Goal: Information Seeking & Learning: Understand process/instructions

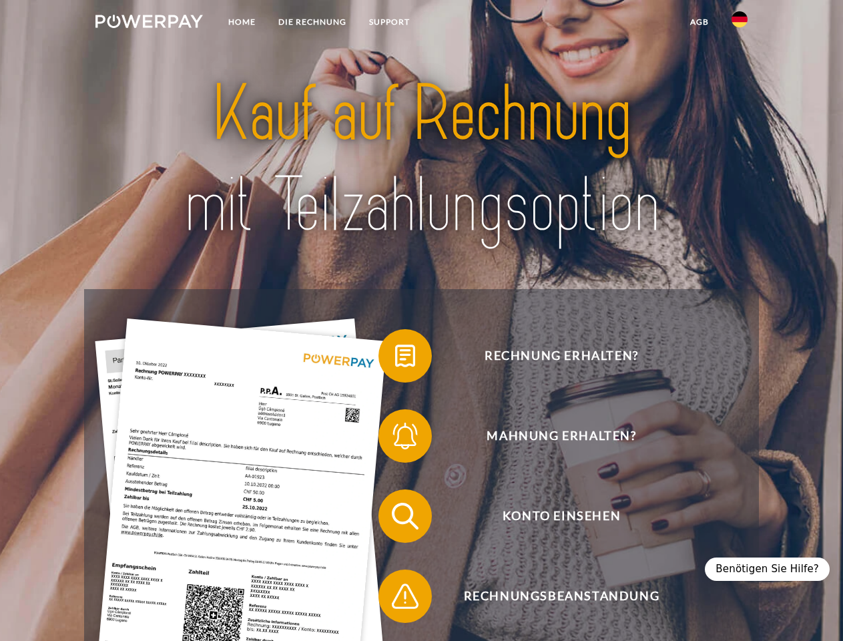
click at [149, 23] on img at bounding box center [148, 21] width 107 height 13
click at [740, 23] on img at bounding box center [740, 19] width 16 height 16
click at [699, 22] on link "agb" at bounding box center [699, 22] width 41 height 24
click at [395, 358] on span at bounding box center [385, 355] width 67 height 67
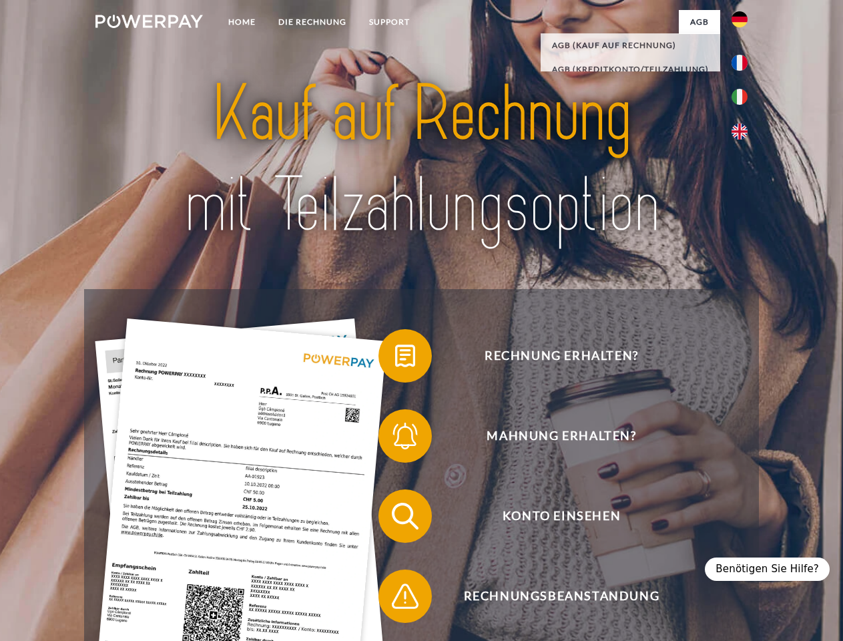
click at [395, 439] on span at bounding box center [385, 436] width 67 height 67
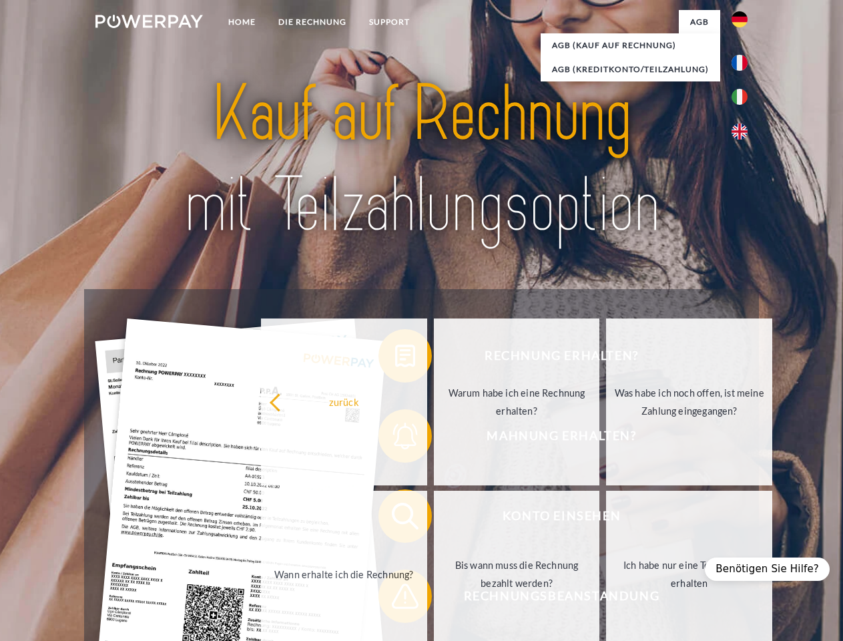
click at [434, 519] on link "Bis wann muss die Rechnung bezahlt werden?" at bounding box center [517, 574] width 166 height 167
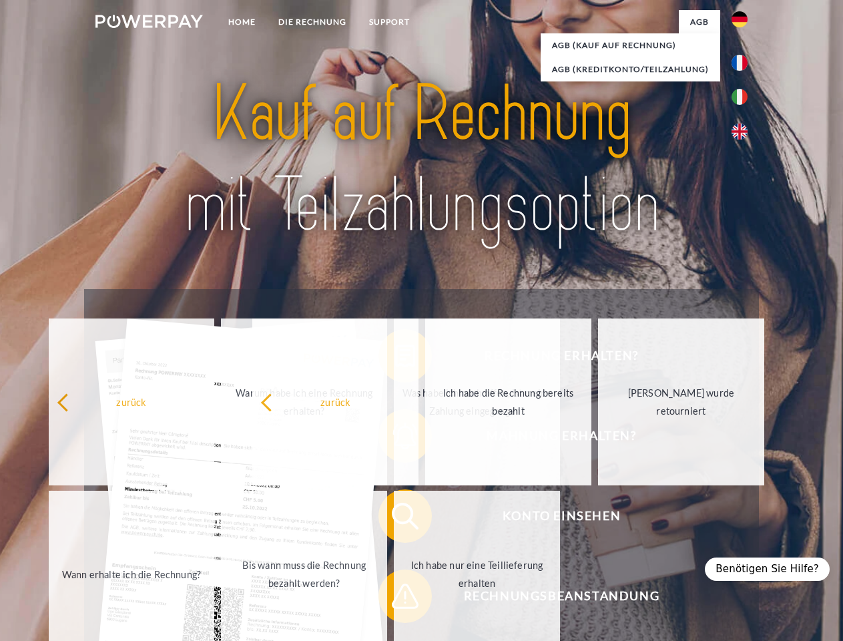
click at [395, 599] on span at bounding box center [385, 596] width 67 height 67
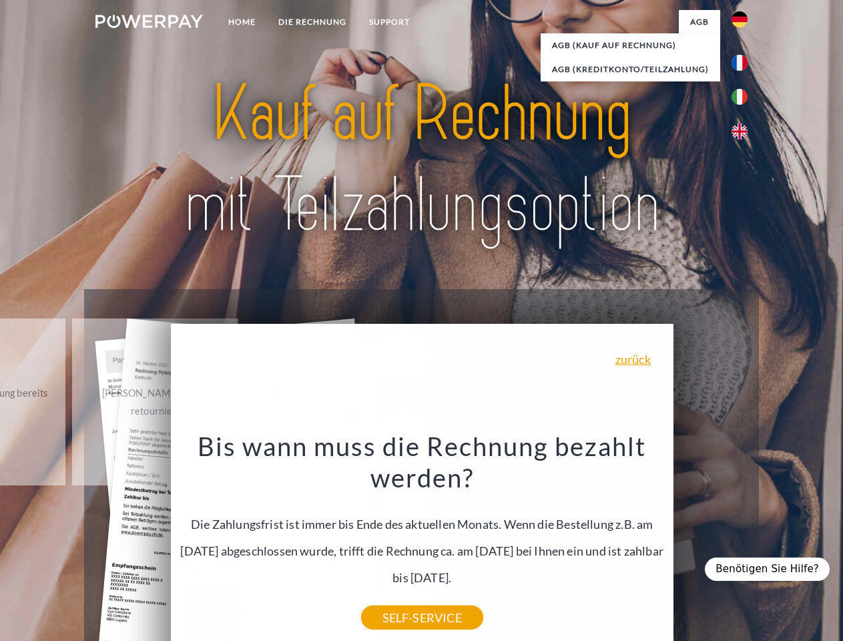
click at [774, 569] on div "Benötigen Sie Hilfe?" at bounding box center [767, 568] width 125 height 23
